Goal: Go to known website: Access a specific website the user already knows

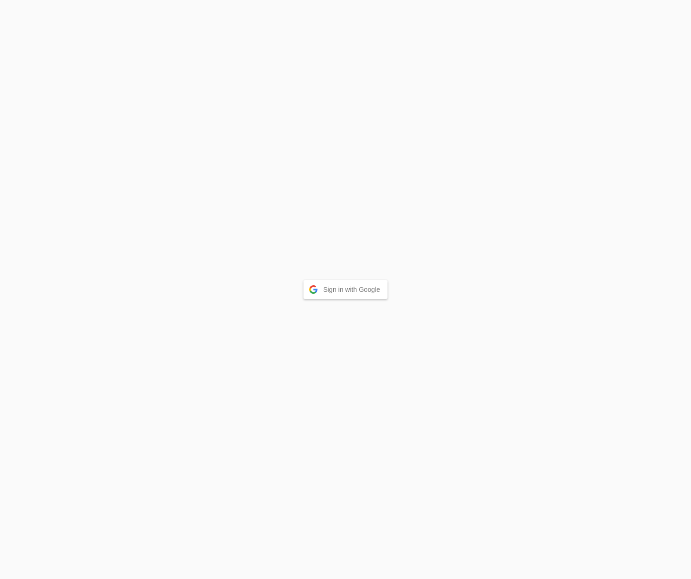
click at [339, 293] on button "Sign in with Google" at bounding box center [346, 289] width 85 height 19
